Goal: Check status: Check status

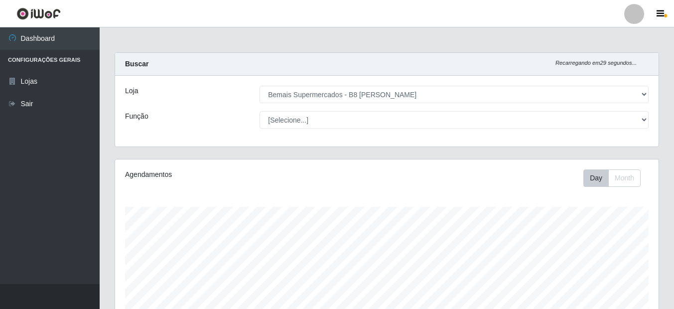
select select "413"
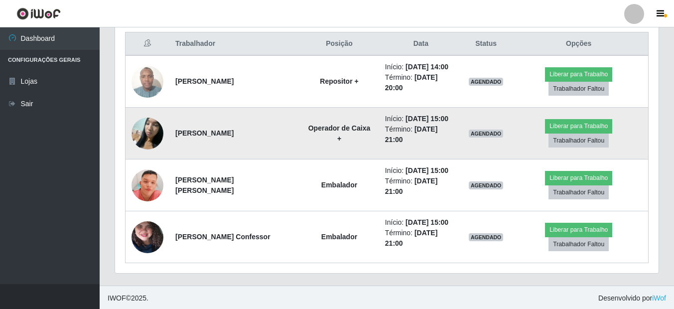
scroll to position [383, 0]
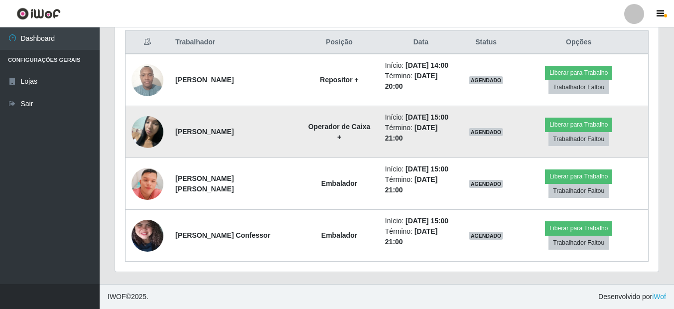
click at [150, 133] on img at bounding box center [148, 132] width 32 height 42
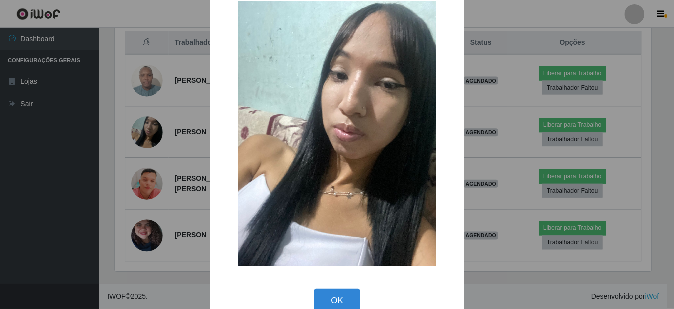
scroll to position [44, 0]
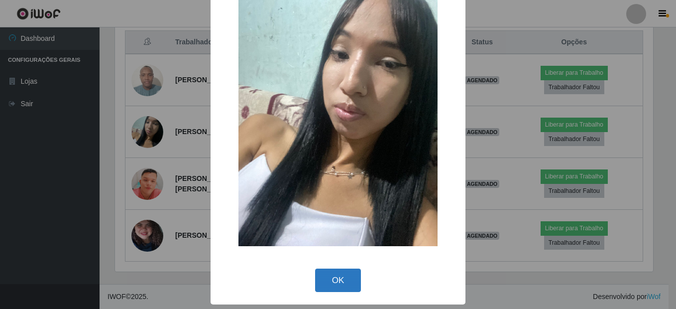
click at [349, 285] on button "OK" at bounding box center [338, 280] width 46 height 23
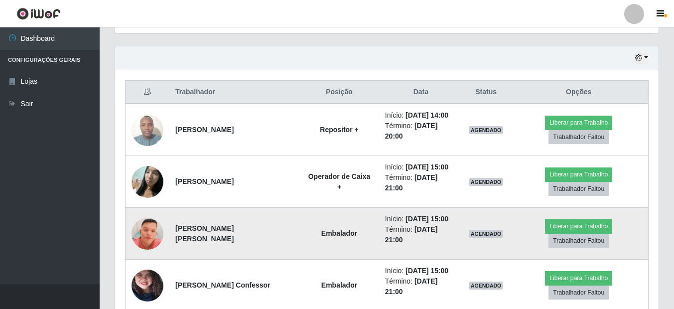
scroll to position [383, 0]
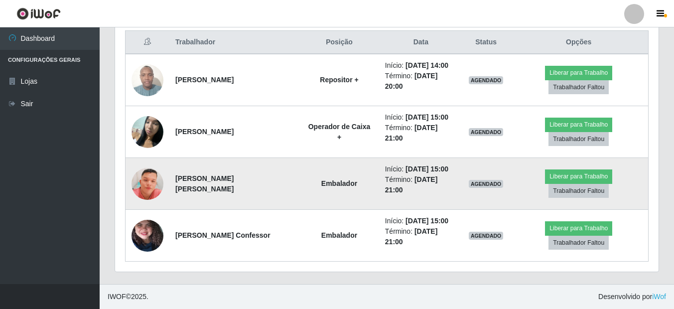
click at [149, 187] on img at bounding box center [148, 183] width 32 height 73
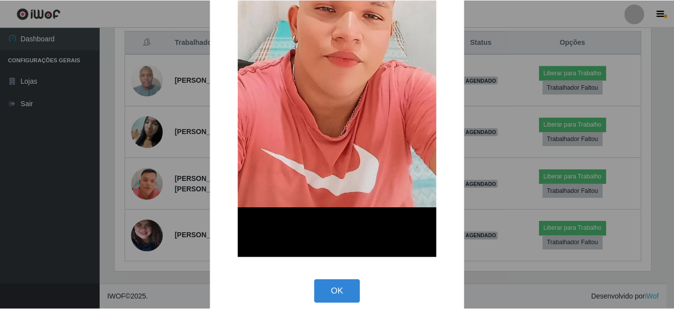
scroll to position [232, 0]
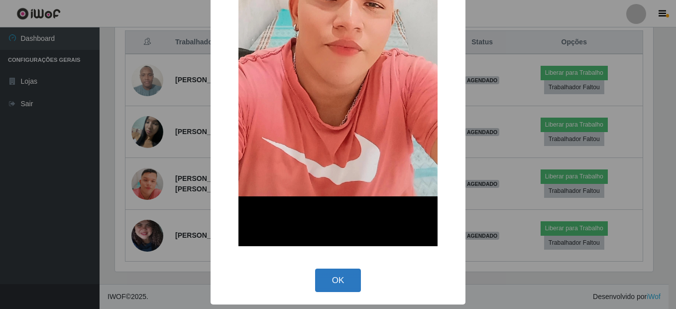
click at [318, 279] on button "OK" at bounding box center [338, 280] width 46 height 23
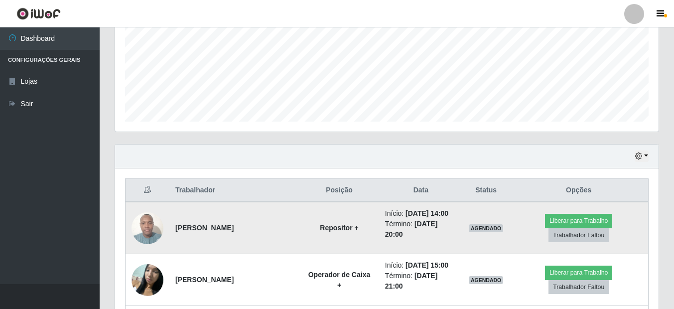
scroll to position [233, 0]
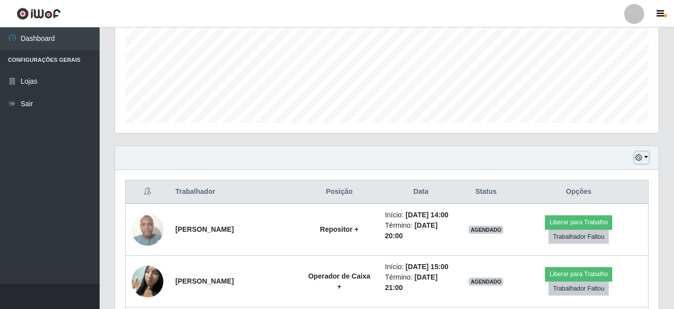
click at [646, 157] on button "button" at bounding box center [642, 157] width 14 height 11
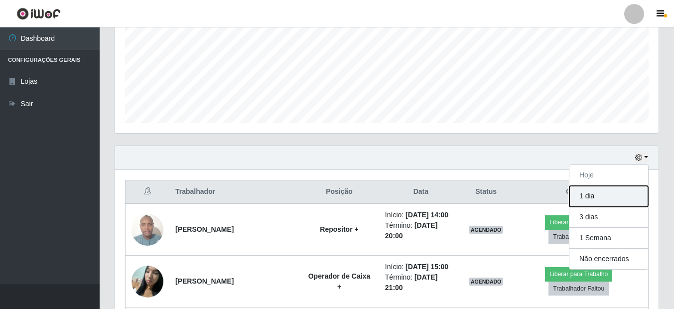
click at [593, 193] on button "1 dia" at bounding box center [608, 196] width 79 height 21
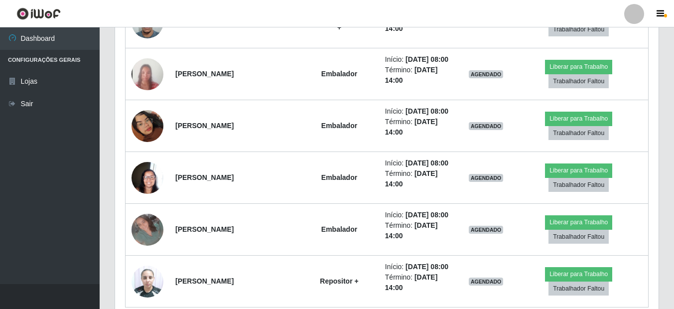
scroll to position [947, 0]
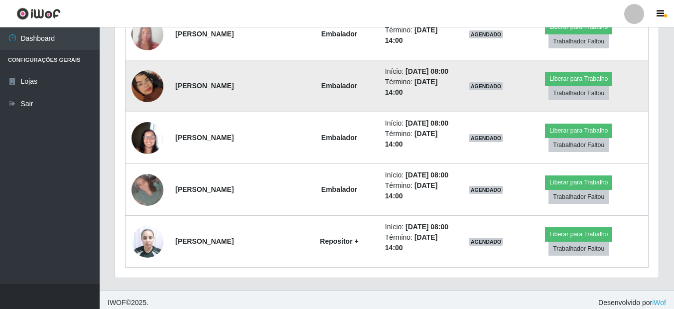
click at [143, 91] on img at bounding box center [148, 86] width 32 height 57
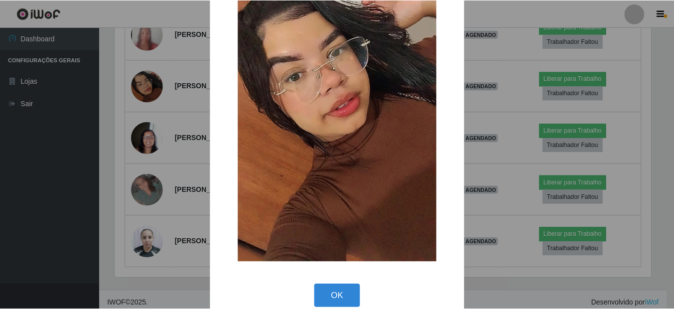
scroll to position [133, 0]
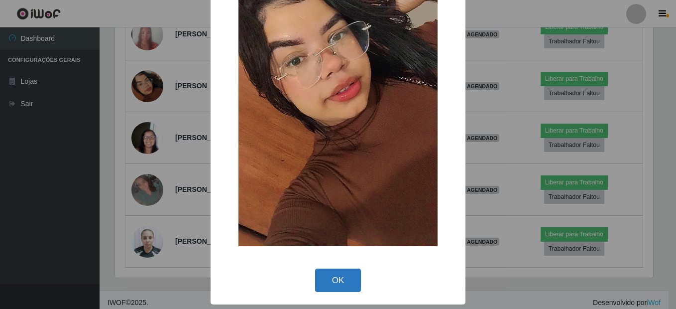
click at [330, 280] on button "OK" at bounding box center [338, 280] width 46 height 23
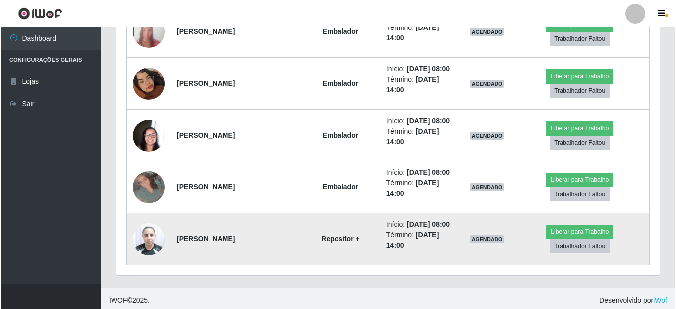
scroll to position [952, 0]
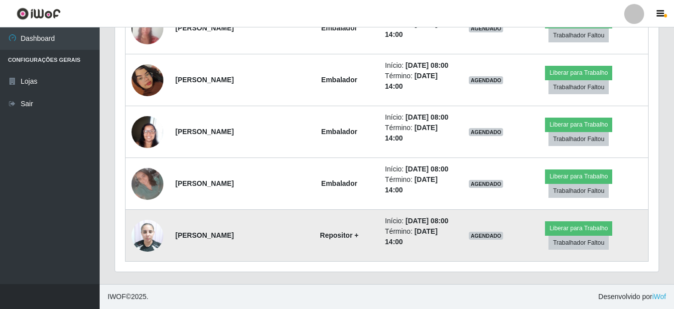
click at [151, 238] on img at bounding box center [148, 235] width 32 height 42
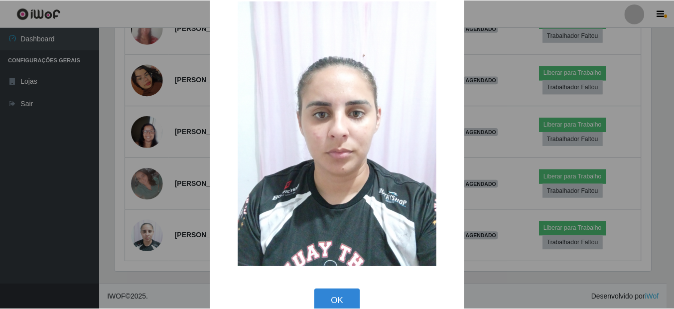
scroll to position [44, 0]
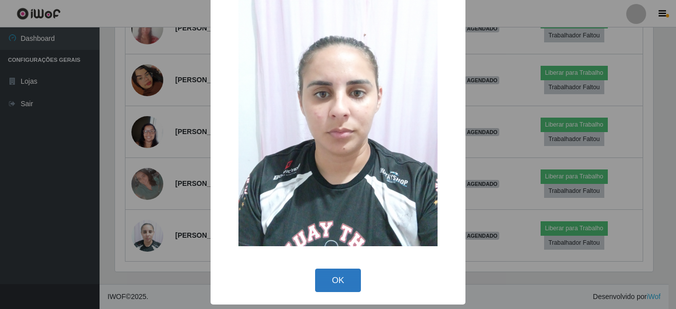
click at [322, 279] on button "OK" at bounding box center [338, 280] width 46 height 23
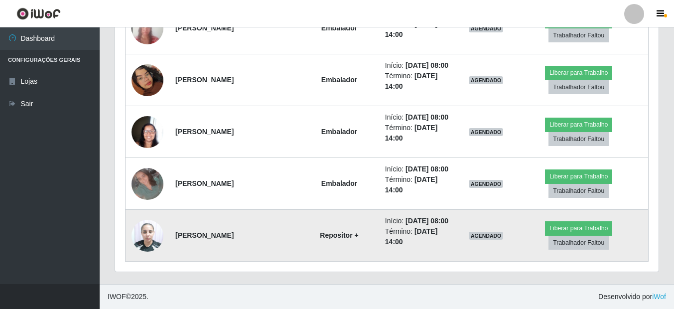
scroll to position [903, 0]
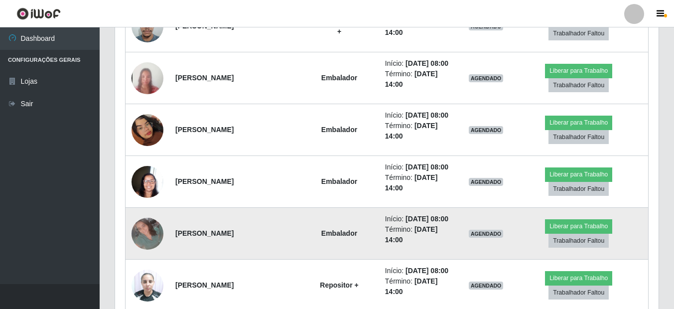
click at [150, 236] on img at bounding box center [148, 234] width 32 height 32
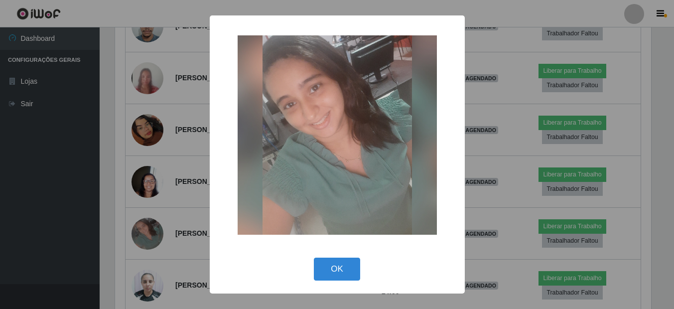
scroll to position [207, 539]
click at [345, 260] on button "OK" at bounding box center [338, 269] width 46 height 23
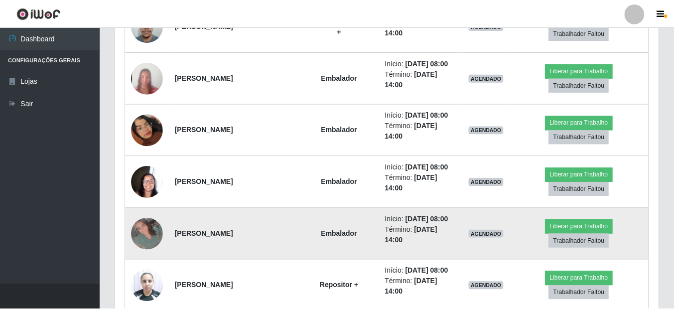
scroll to position [0, 0]
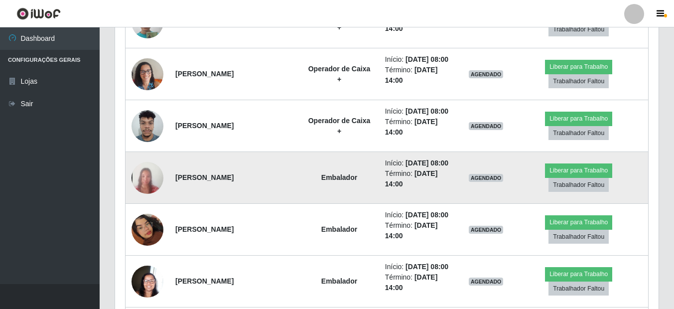
click at [140, 173] on img at bounding box center [148, 177] width 32 height 69
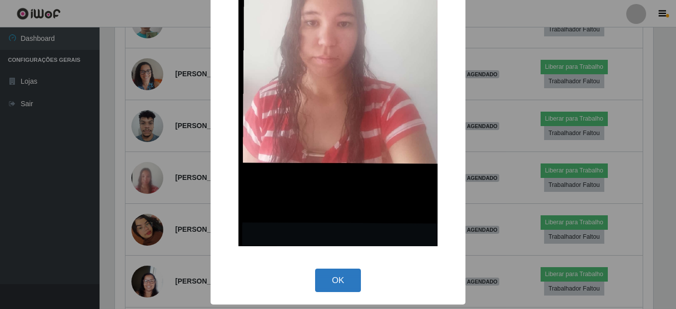
click at [343, 279] on button "OK" at bounding box center [338, 280] width 46 height 23
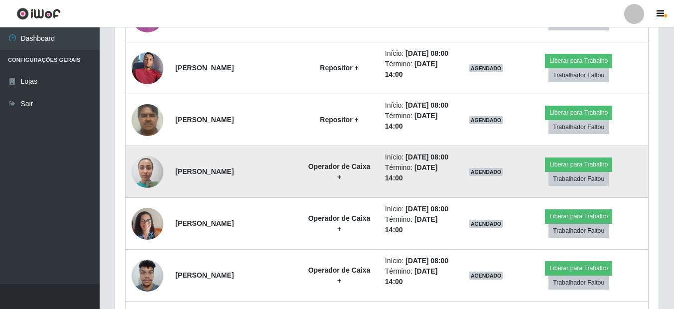
click at [141, 177] on img at bounding box center [148, 171] width 32 height 42
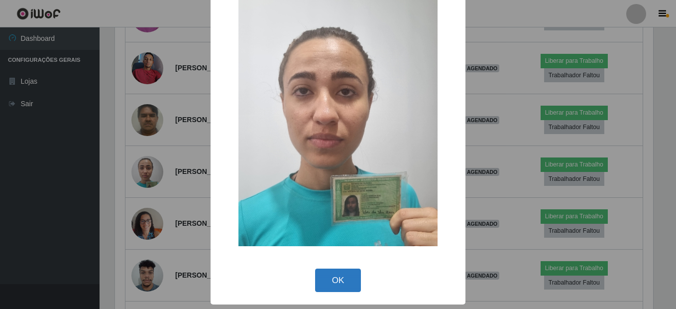
click at [333, 278] on button "OK" at bounding box center [338, 280] width 46 height 23
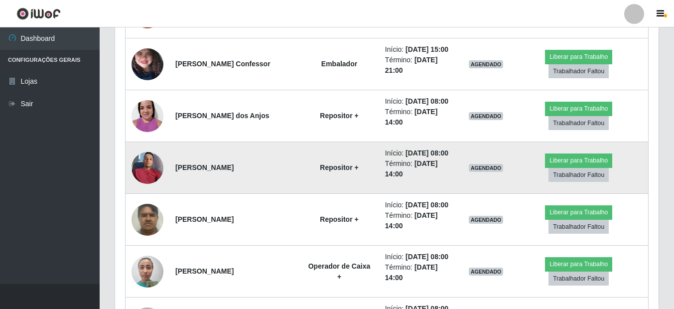
click at [139, 162] on img at bounding box center [148, 167] width 32 height 42
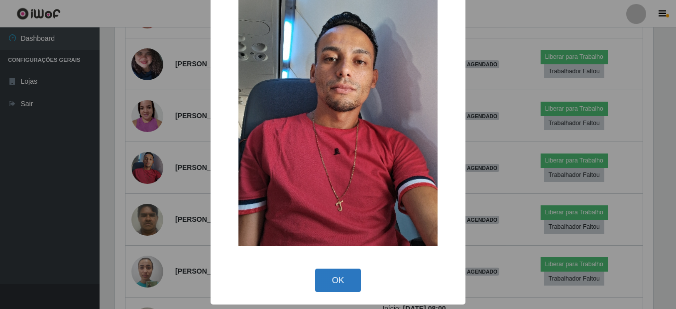
click at [346, 272] on button "OK" at bounding box center [338, 280] width 46 height 23
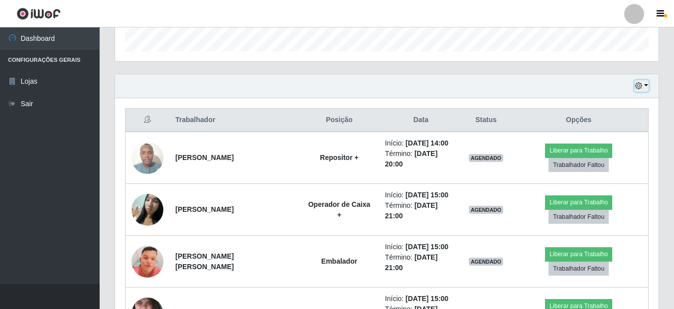
click at [645, 91] on button "button" at bounding box center [642, 85] width 14 height 11
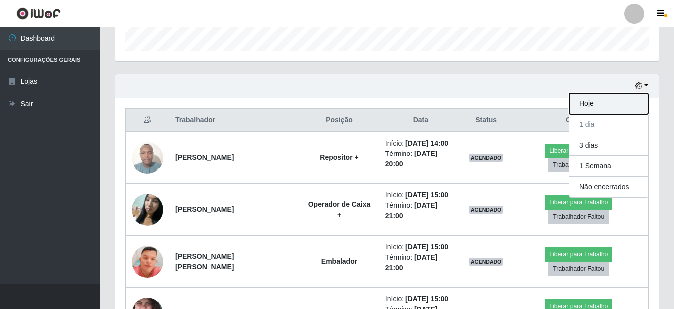
click at [583, 107] on button "Hoje" at bounding box center [608, 103] width 79 height 21
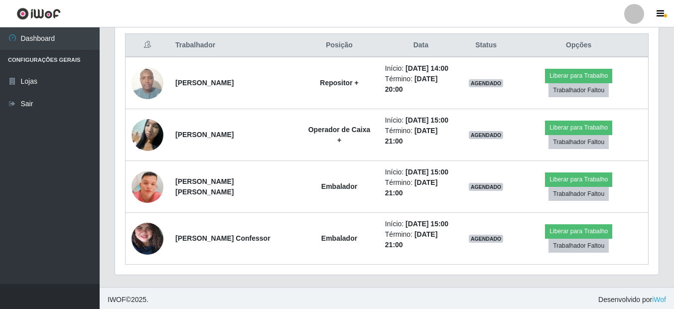
scroll to position [383, 0]
